Goal: Find specific page/section: Find specific page/section

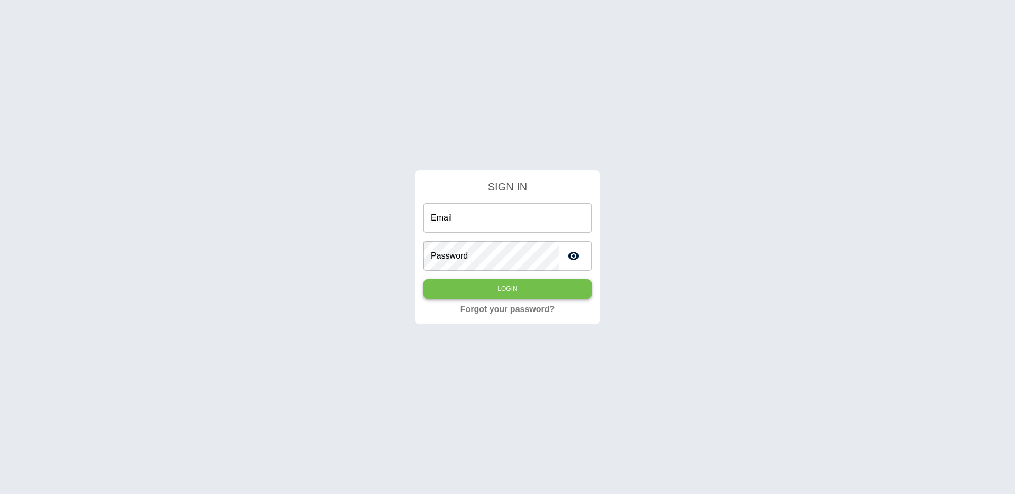
type input "**********"
click at [526, 288] on button "Login" at bounding box center [508, 289] width 168 height 20
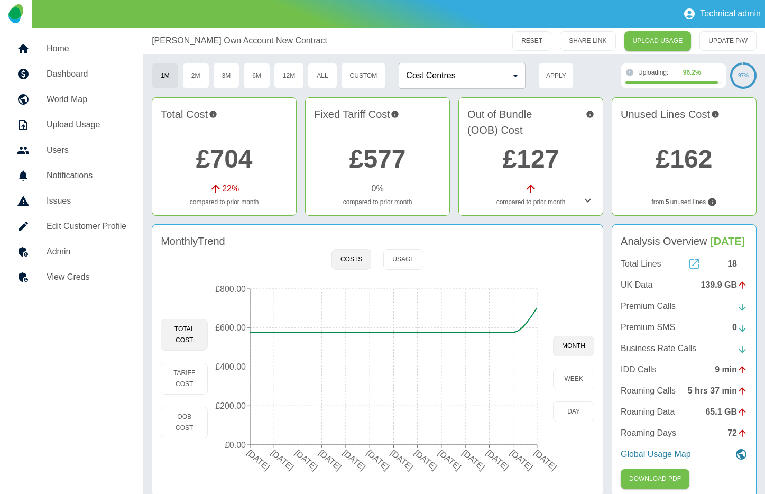
click at [692, 270] on icon at bounding box center [694, 264] width 13 height 13
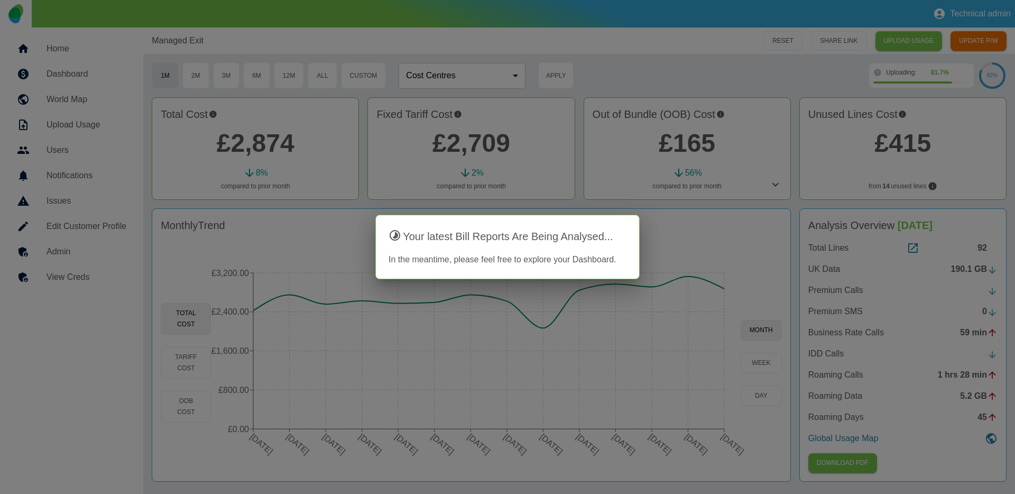
click at [274, 16] on div at bounding box center [507, 247] width 1015 height 494
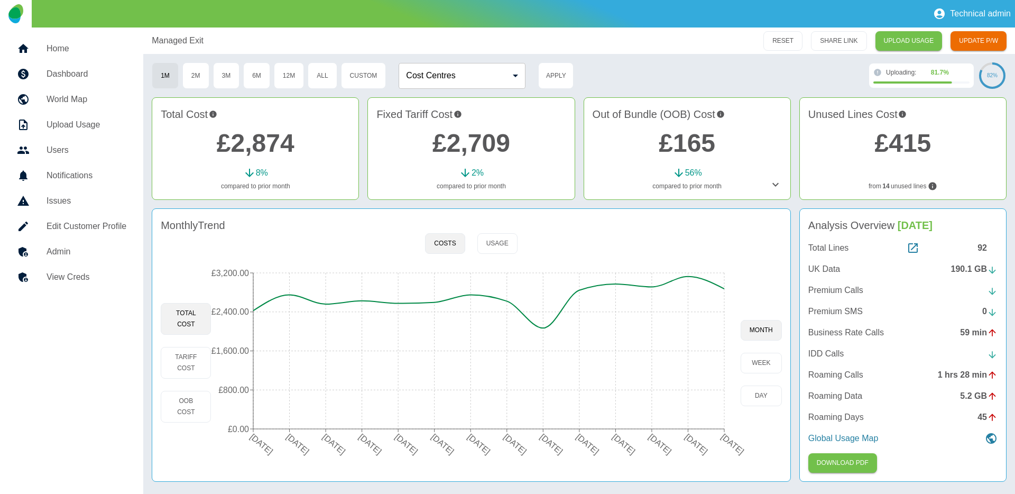
click at [81, 42] on h5 "Home" at bounding box center [87, 48] width 80 height 13
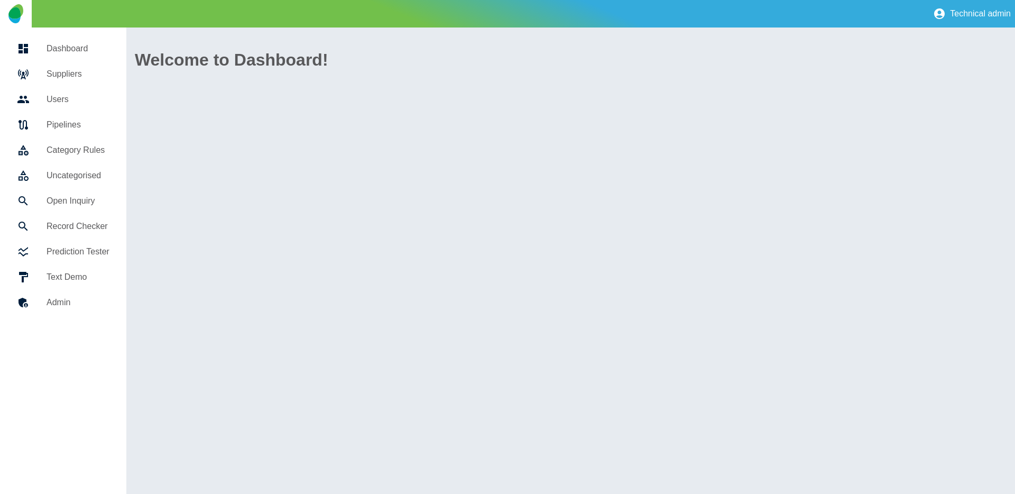
click at [74, 69] on h5 "Suppliers" at bounding box center [78, 74] width 63 height 13
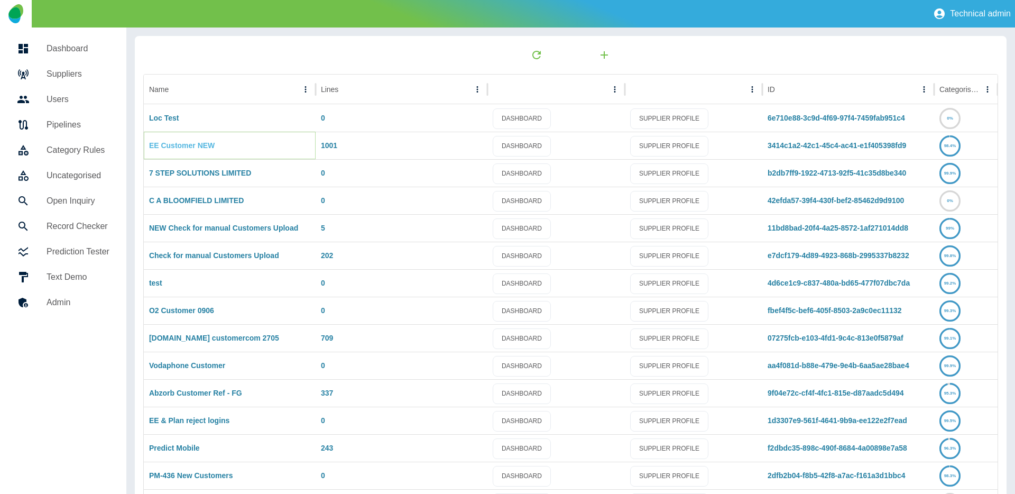
click at [191, 142] on link "EE Customer NEW" at bounding box center [182, 145] width 66 height 8
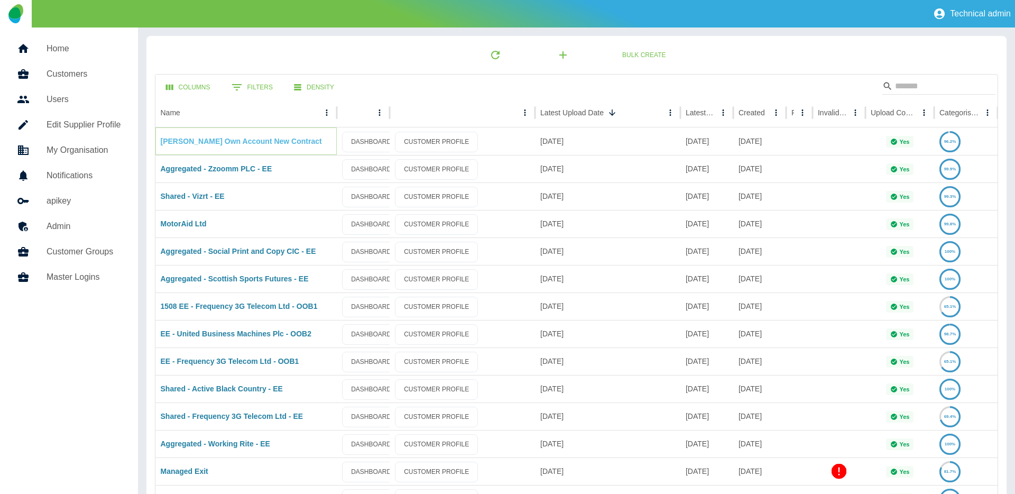
click at [260, 140] on link "[PERSON_NAME] Own Account New Contract" at bounding box center [241, 141] width 161 height 8
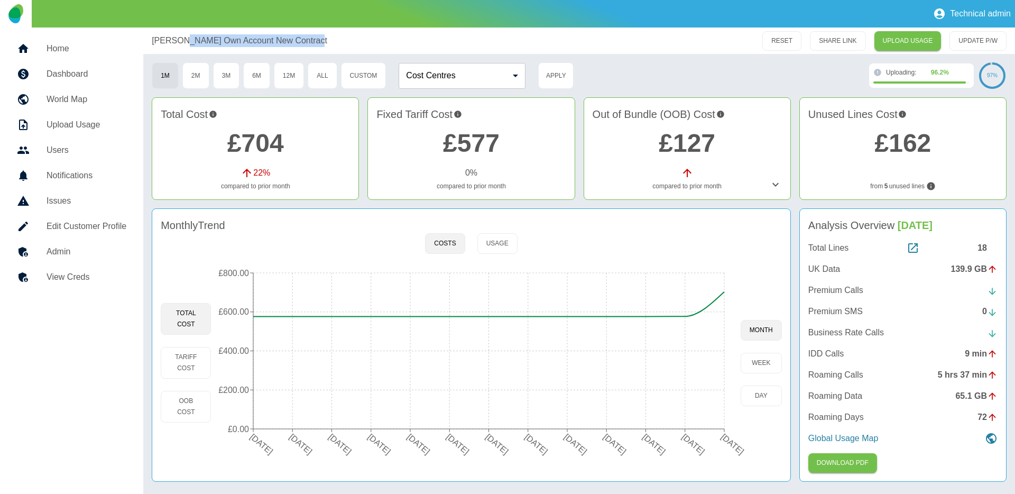
copy p "Jelly Own Account New Contract"
drag, startPoint x: 311, startPoint y: 42, endPoint x: 180, endPoint y: 41, distance: 131.2
click at [180, 41] on div "[PERSON_NAME] Own Account New Contract" at bounding box center [389, 40] width 475 height 13
